Goal: Information Seeking & Learning: Learn about a topic

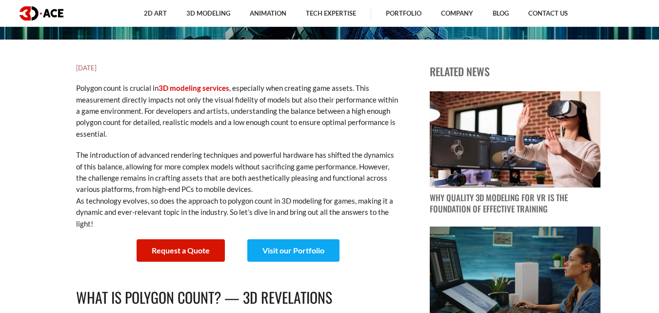
scroll to position [261, 0]
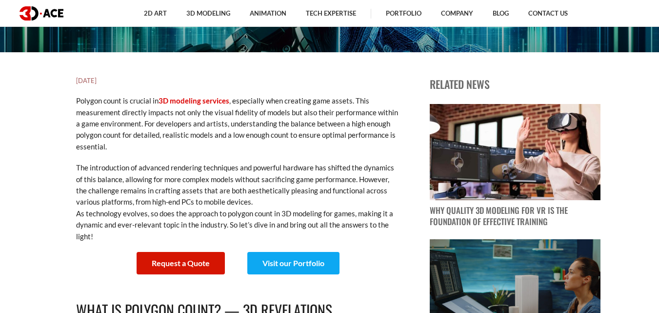
click at [359, 173] on p "The introduction of advanced rendering techniques and powerful hardware has shi…" at bounding box center [237, 202] width 322 height 80
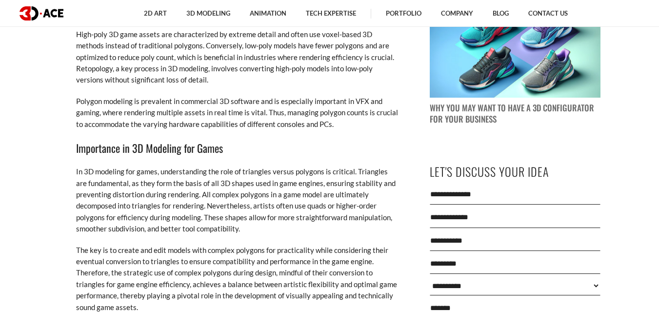
scroll to position [905, 0]
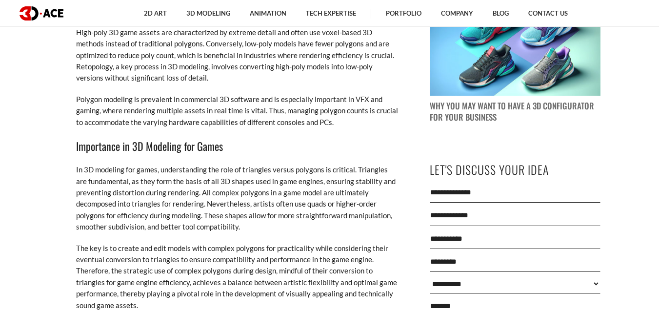
click at [189, 46] on p "High-poly 3D game assets are characterized by extreme detail and often use voxe…" at bounding box center [237, 55] width 322 height 57
click at [317, 42] on p "High-poly 3D game assets are characterized by extreme detail and often use voxe…" at bounding box center [237, 55] width 322 height 57
click at [131, 54] on p "High-poly 3D game assets are characterized by extreme detail and often use voxe…" at bounding box center [237, 55] width 322 height 57
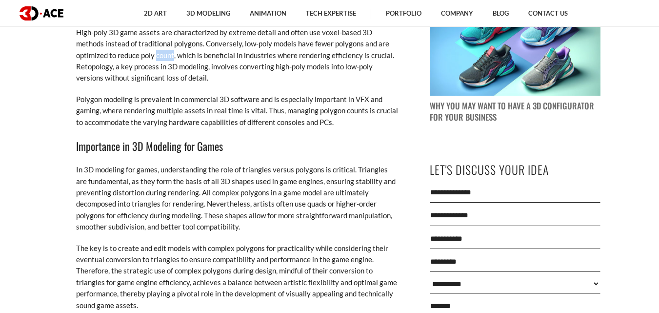
click at [131, 54] on p "High-poly 3D game assets are characterized by extreme detail and often use voxe…" at bounding box center [237, 55] width 322 height 57
click at [182, 53] on p "High-poly 3D game assets are characterized by extreme detail and often use voxe…" at bounding box center [237, 55] width 322 height 57
click at [235, 60] on p "High-poly 3D game assets are characterized by extreme detail and often use voxe…" at bounding box center [237, 55] width 322 height 57
click at [280, 50] on p "High-poly 3D game assets are characterized by extreme detail and often use voxe…" at bounding box center [237, 55] width 322 height 57
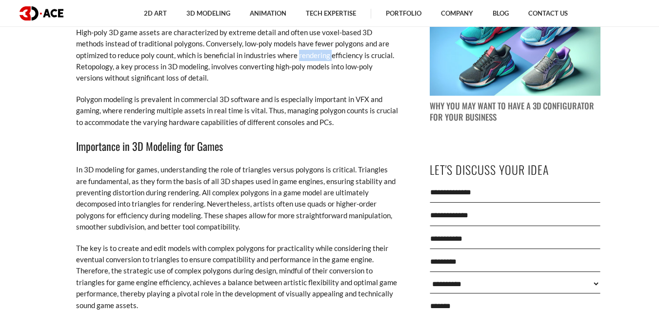
click at [280, 50] on p "High-poly 3D game assets are characterized by extreme detail and often use voxe…" at bounding box center [237, 55] width 322 height 57
click at [100, 64] on p "High-poly 3D game assets are characterized by extreme detail and often use voxe…" at bounding box center [237, 55] width 322 height 57
click at [140, 70] on p "High-poly 3D game assets are characterized by extreme detail and often use voxe…" at bounding box center [237, 55] width 322 height 57
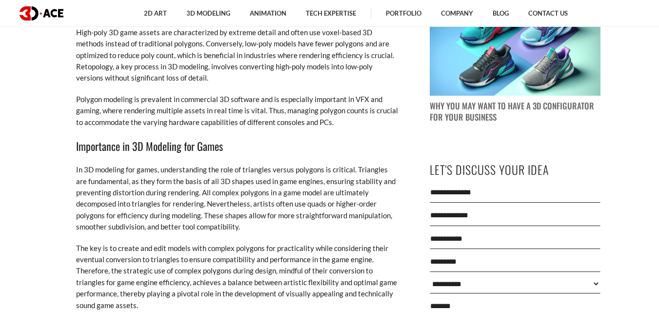
click at [188, 62] on p "High-poly 3D game assets are characterized by extreme detail and often use voxe…" at bounding box center [237, 55] width 322 height 57
click at [223, 63] on p "High-poly 3D game assets are characterized by extreme detail and often use voxe…" at bounding box center [237, 55] width 322 height 57
click at [256, 65] on p "High-poly 3D game assets are characterized by extreme detail and often use voxe…" at bounding box center [237, 55] width 322 height 57
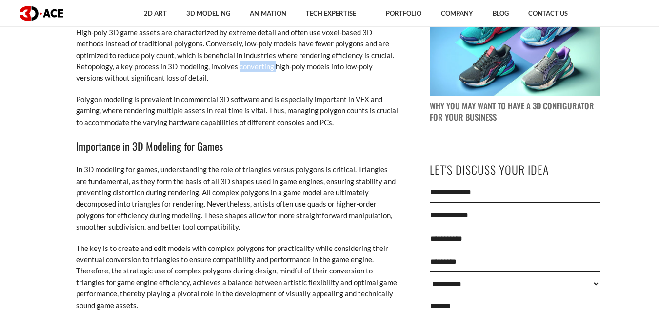
click at [256, 65] on p "High-poly 3D game assets are characterized by extreme detail and often use voxe…" at bounding box center [237, 55] width 322 height 57
click at [284, 67] on p "High-poly 3D game assets are characterized by extreme detail and often use voxe…" at bounding box center [237, 55] width 322 height 57
click at [293, 69] on p "High-poly 3D game assets are characterized by extreme detail and often use voxe…" at bounding box center [237, 55] width 322 height 57
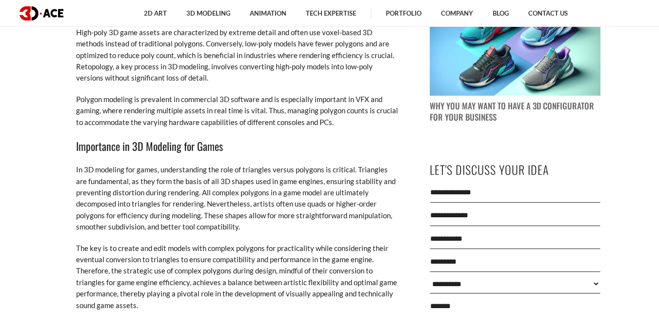
click at [309, 69] on p "High-poly 3D game assets are characterized by extreme detail and often use voxe…" at bounding box center [237, 55] width 322 height 57
click at [122, 70] on p "High-poly 3D game assets are characterized by extreme detail and often use voxe…" at bounding box center [237, 55] width 322 height 57
click at [123, 74] on p "High-poly 3D game assets are characterized by extreme detail and often use voxe…" at bounding box center [237, 55] width 322 height 57
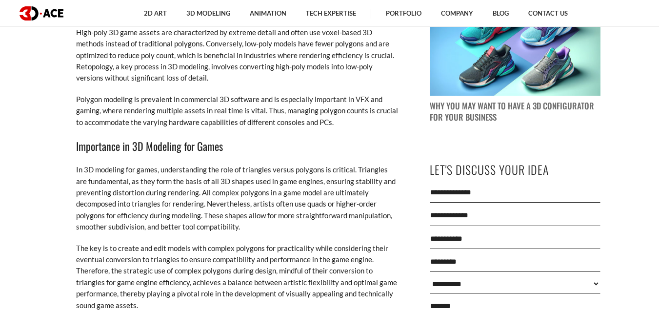
click at [117, 97] on p "Polygon modeling is prevalent in commercial 3D software and is especially impor…" at bounding box center [237, 111] width 322 height 34
click at [159, 98] on p "Polygon modeling is prevalent in commercial 3D software and is especially impor…" at bounding box center [237, 111] width 322 height 34
click at [203, 100] on p "Polygon modeling is prevalent in commercial 3D software and is especially impor…" at bounding box center [237, 111] width 322 height 34
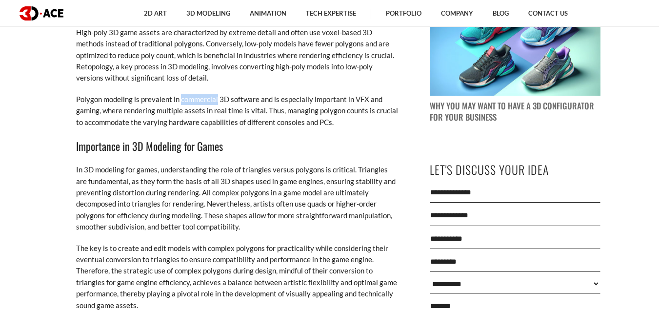
click at [203, 100] on p "Polygon modeling is prevalent in commercial 3D software and is especially impor…" at bounding box center [237, 111] width 322 height 34
click at [249, 101] on p "Polygon modeling is prevalent in commercial 3D software and is especially impor…" at bounding box center [237, 111] width 322 height 34
click at [307, 100] on p "Polygon modeling is prevalent in commercial 3D software and is especially impor…" at bounding box center [237, 111] width 322 height 34
